Goal: Information Seeking & Learning: Understand process/instructions

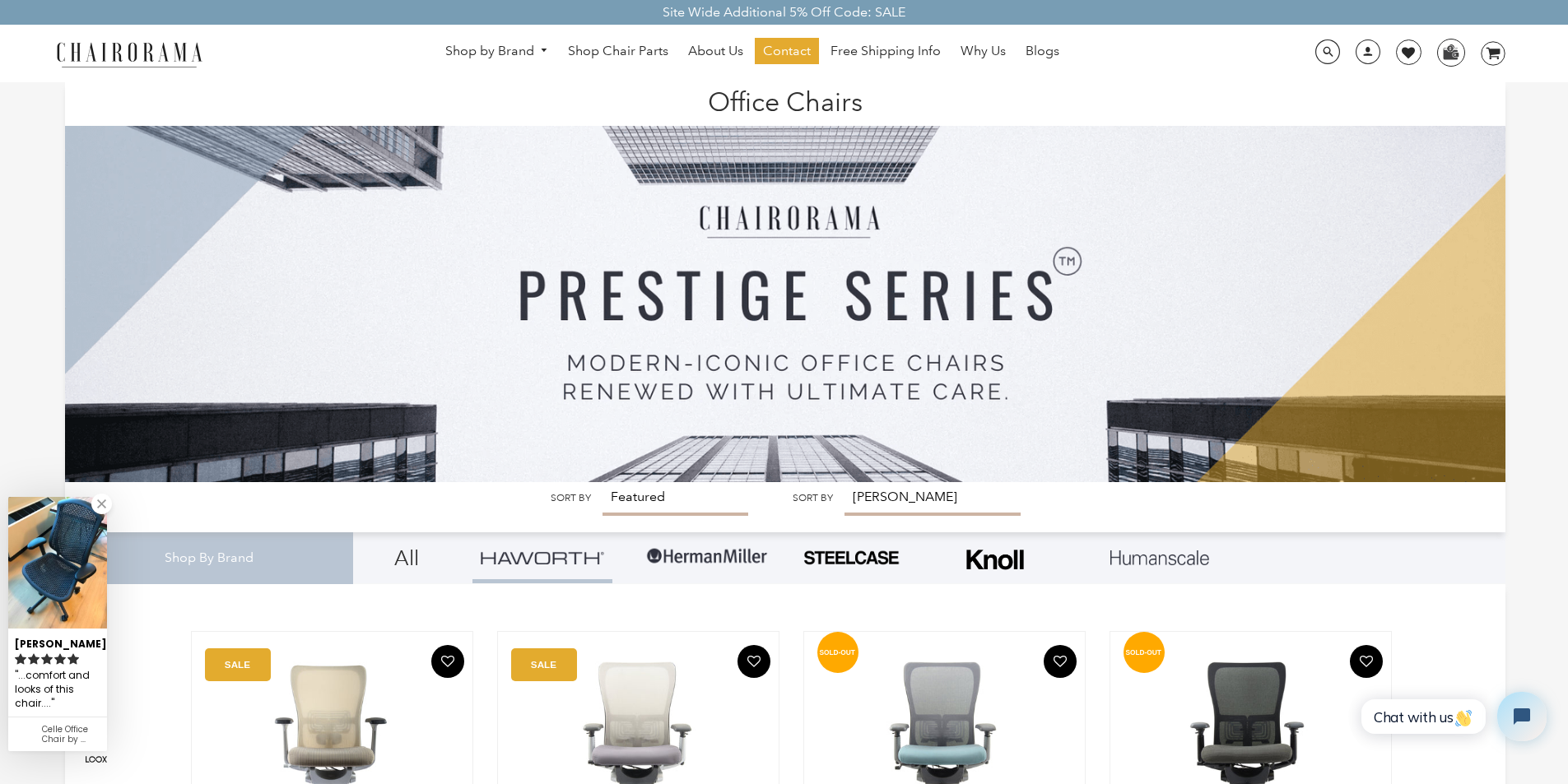
click at [622, 482] on img at bounding box center [785, 283] width 1441 height 400
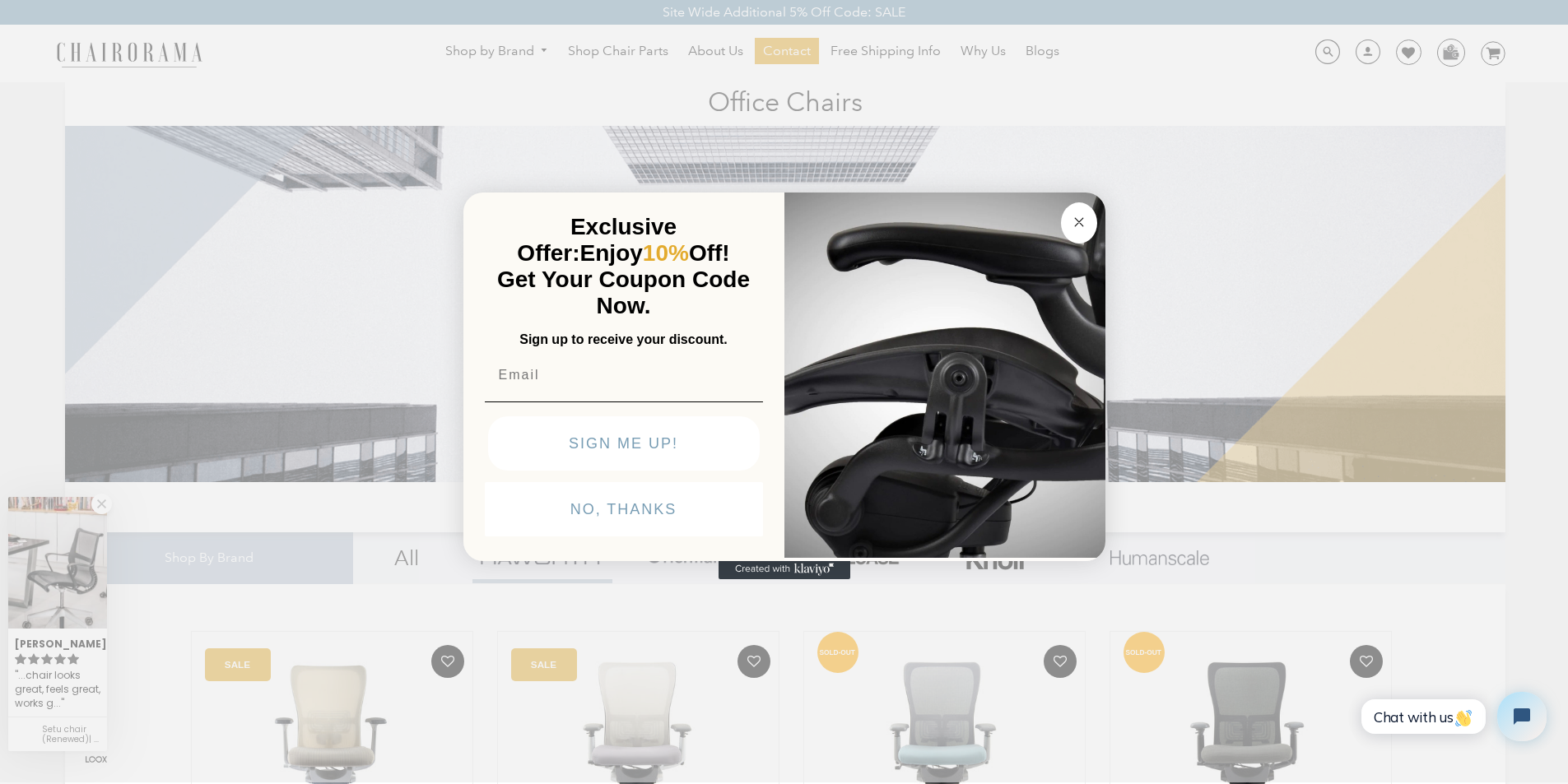
click at [742, 267] on p "Get Your Coupon Code Now." at bounding box center [624, 293] width 271 height 53
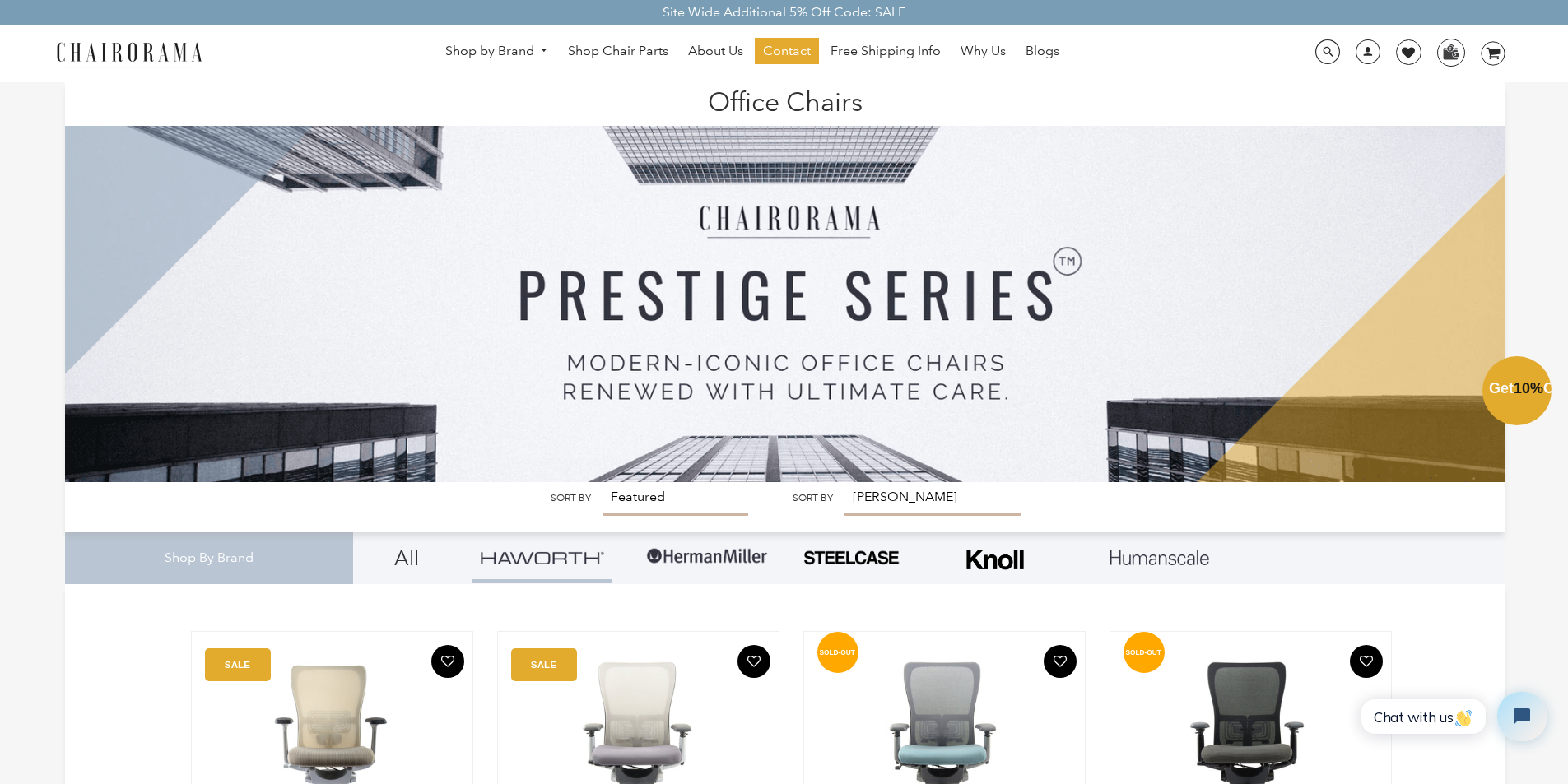
click at [884, 780] on div "Close dialog Exclusive Offer: Enjoy 10% Off! Get Your Coupon Code Now. Sign up …" at bounding box center [784, 390] width 1568 height 784
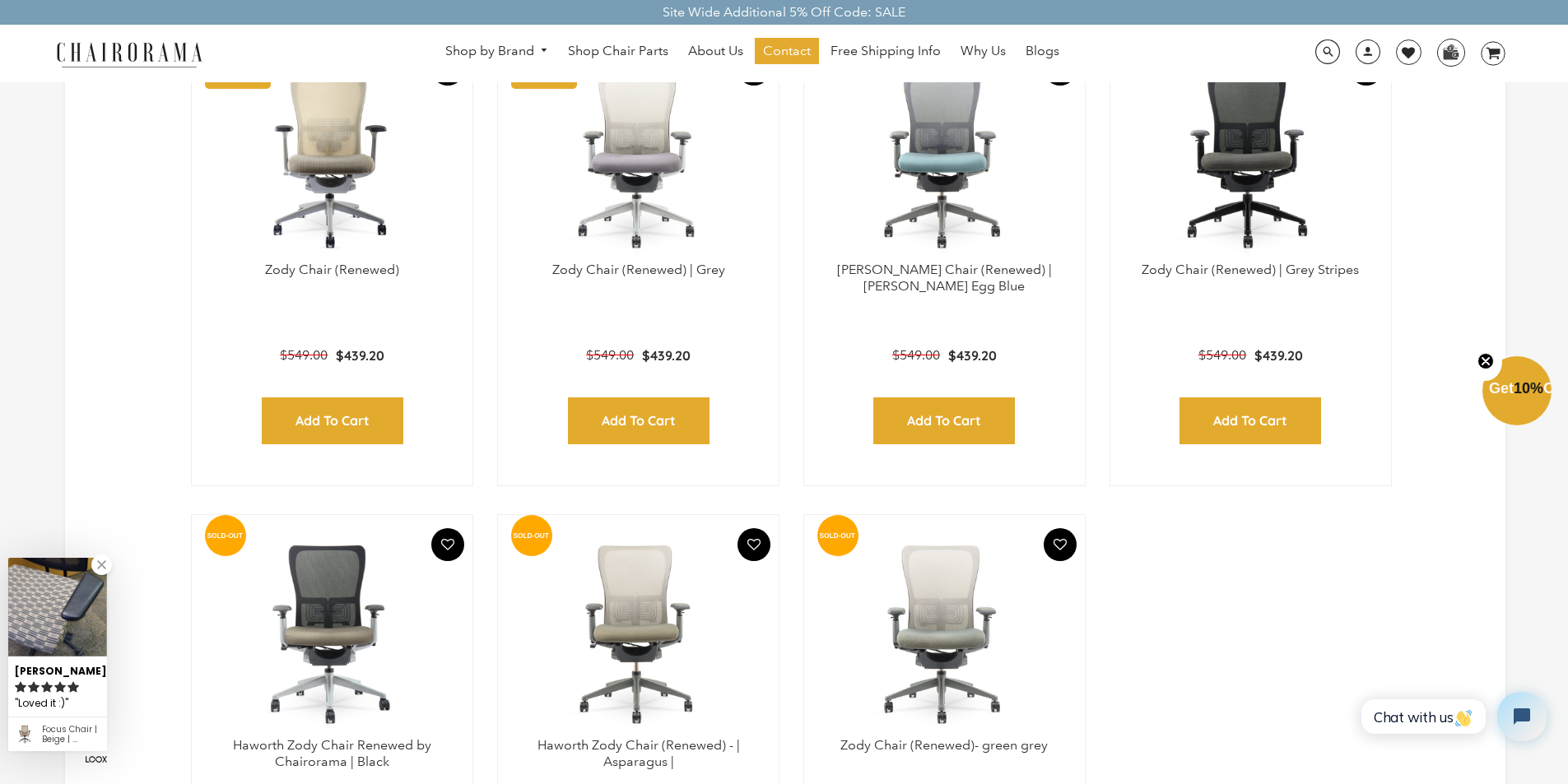
scroll to position [625, 0]
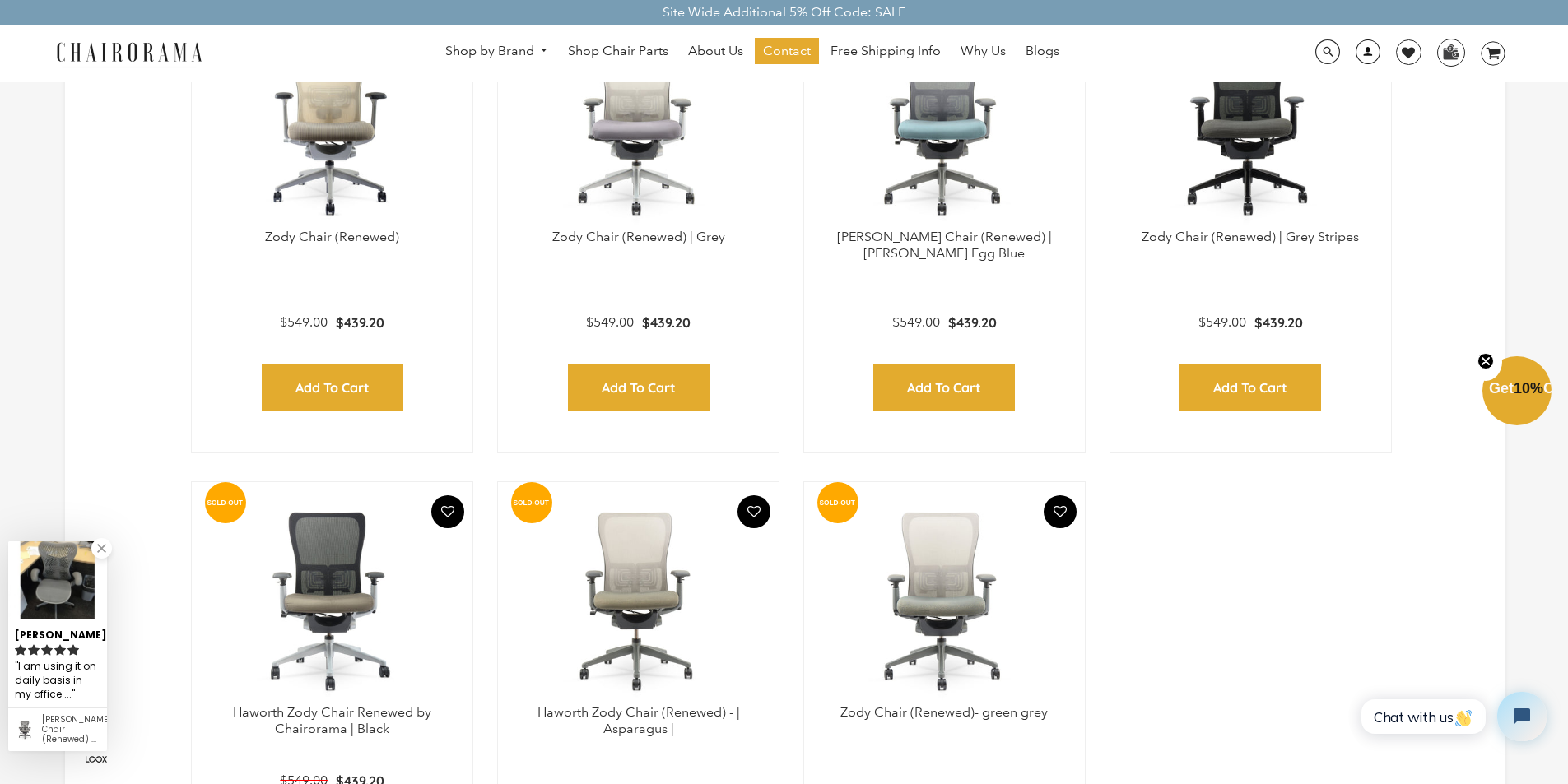
click at [1350, 54] on link at bounding box center [1364, 58] width 40 height 16
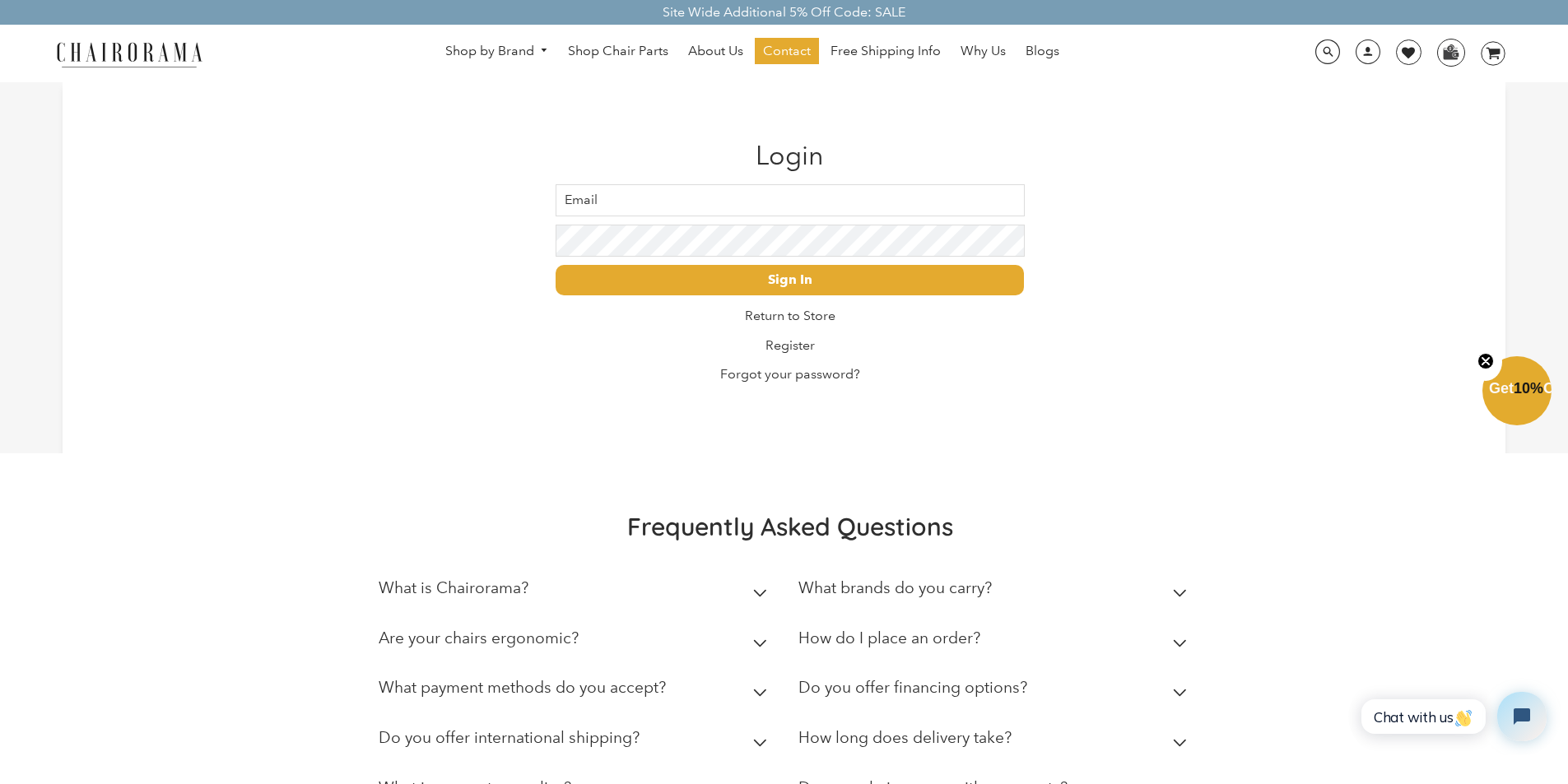
click at [962, 636] on h2 "How do I place an order?" at bounding box center [889, 638] width 182 height 19
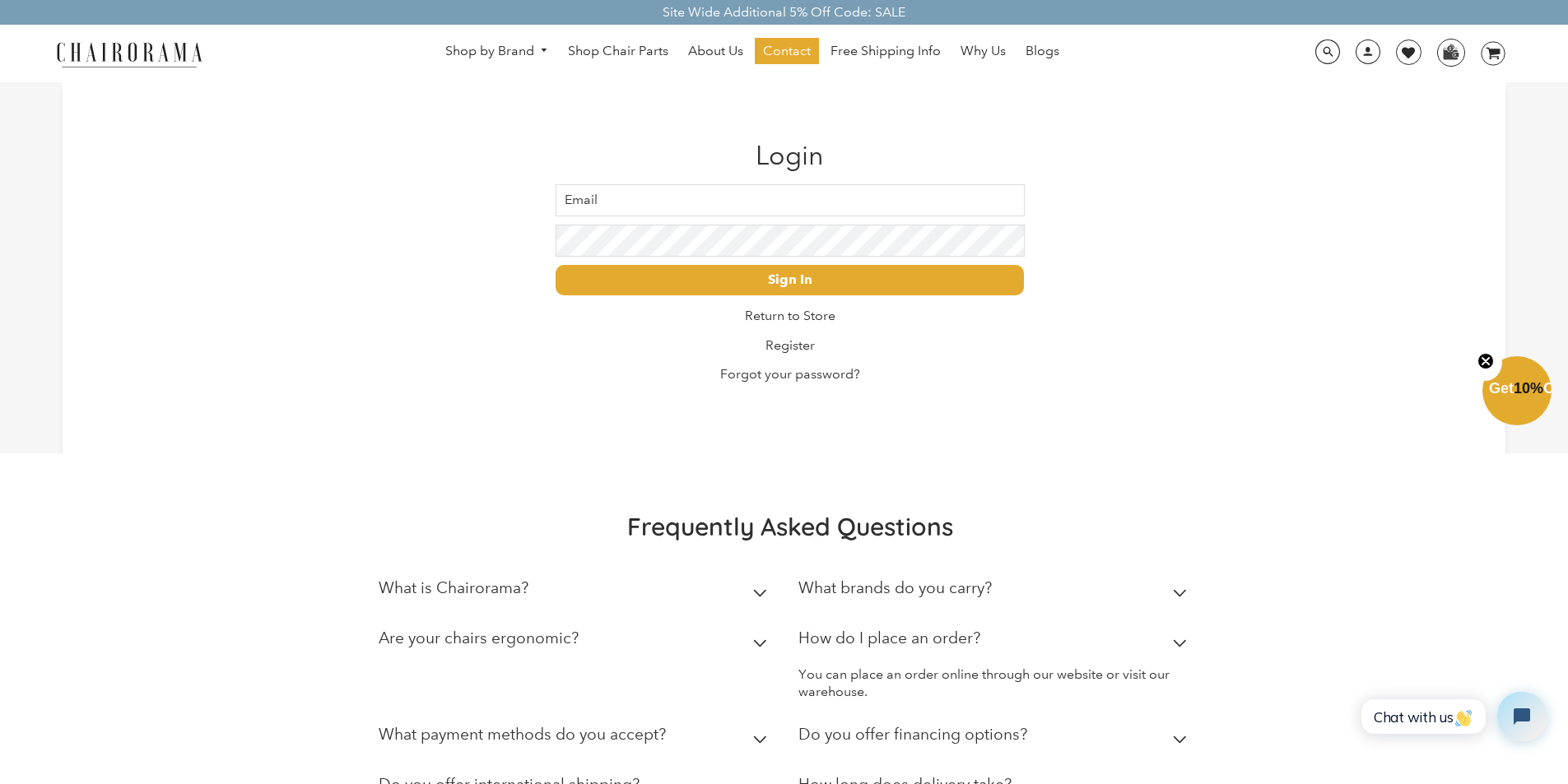
click at [697, 42] on link "About Us" at bounding box center [716, 51] width 72 height 26
